Goal: Task Accomplishment & Management: Manage account settings

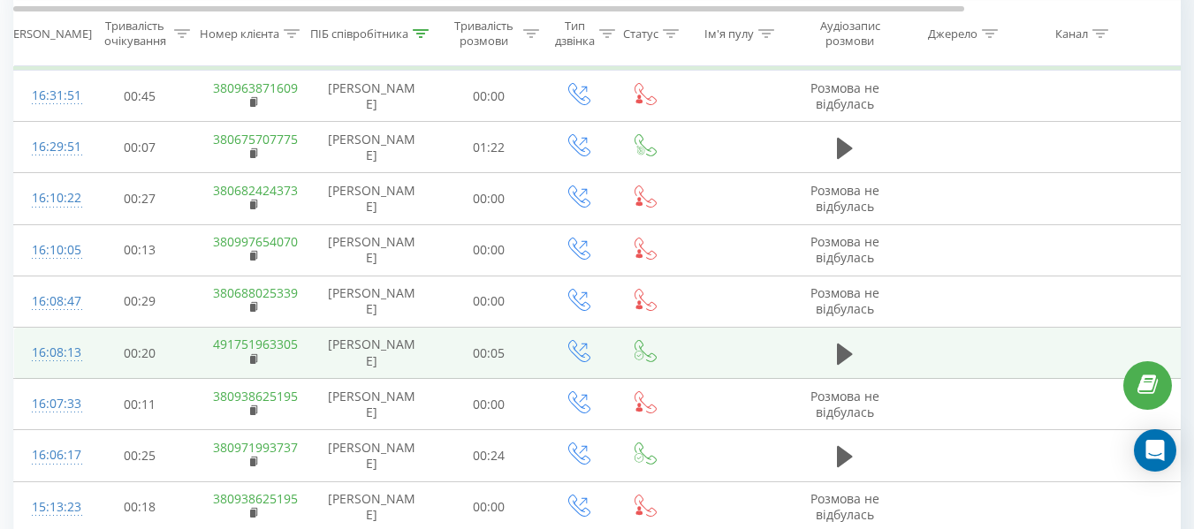
scroll to position [883, 0]
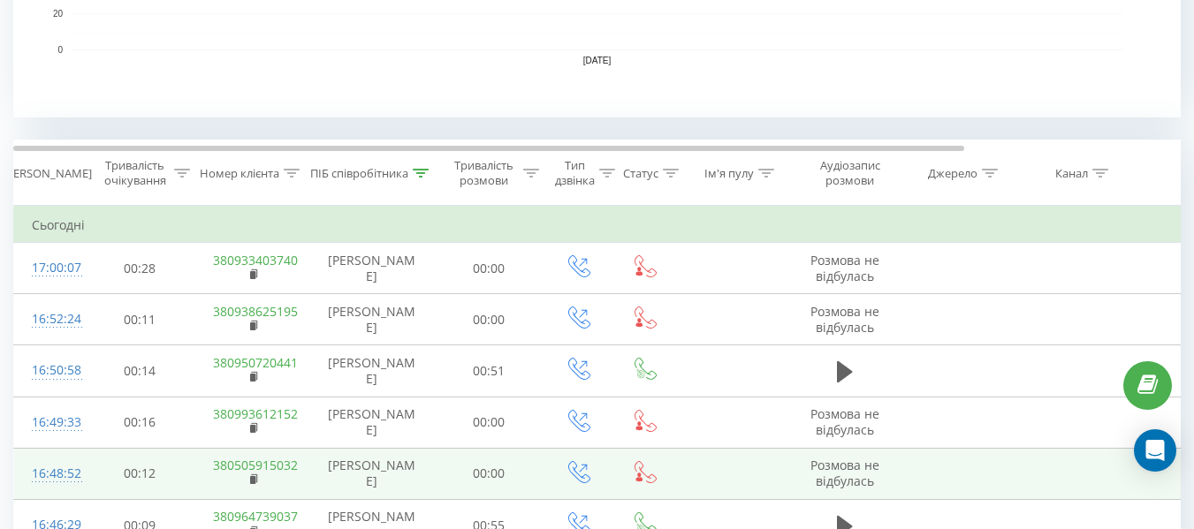
scroll to position [618, 0]
